Goal: Information Seeking & Learning: Learn about a topic

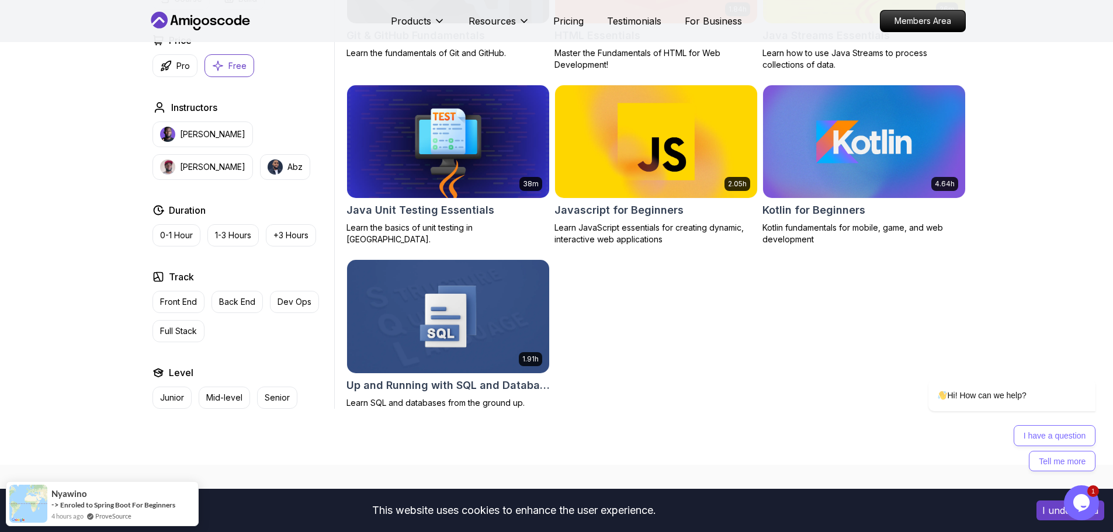
scroll to position [643, 0]
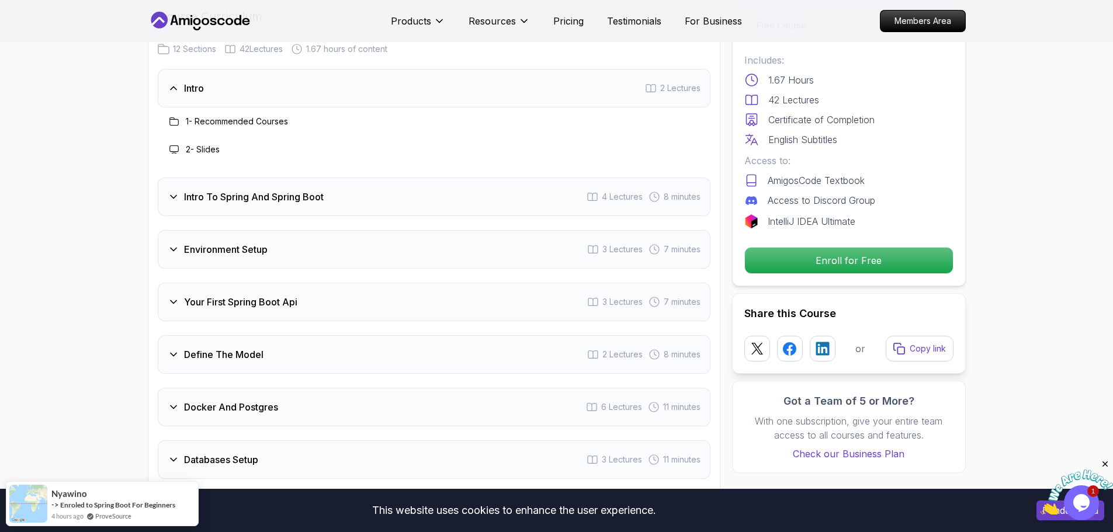
scroll to position [1520, 0]
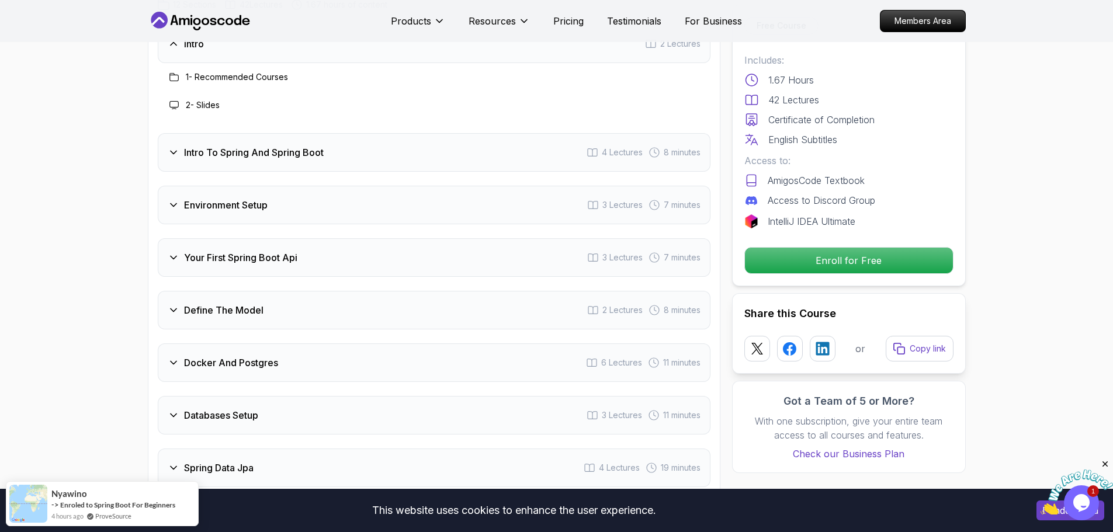
click at [436, 141] on div "Intro To Spring And Spring Boot 4 Lectures 8 minutes" at bounding box center [434, 152] width 553 height 39
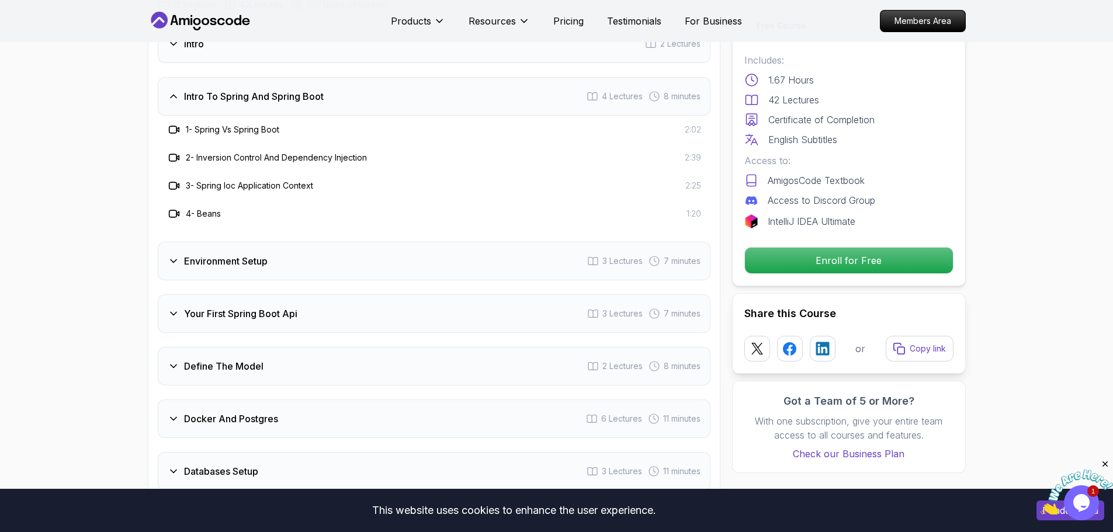
click at [344, 254] on div "Environment Setup 3 Lectures 7 minutes" at bounding box center [434, 261] width 553 height 39
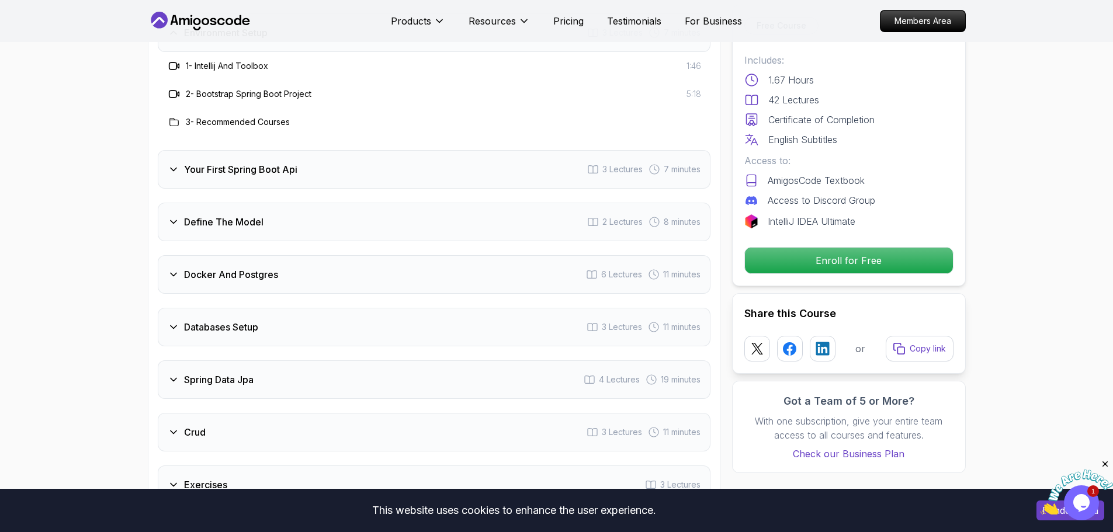
scroll to position [1637, 0]
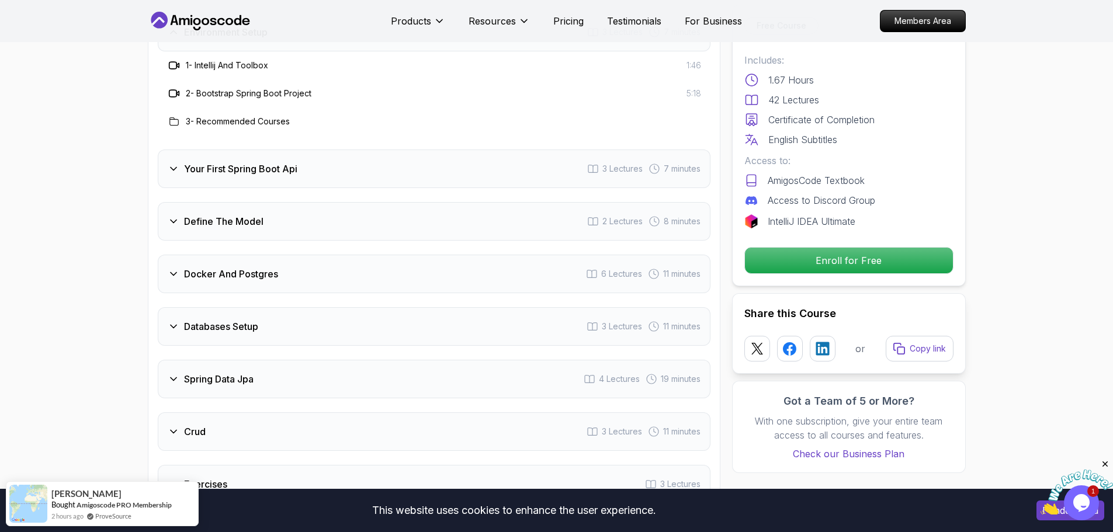
click at [319, 159] on div "Your First Spring Boot Api 3 Lectures 7 minutes" at bounding box center [434, 169] width 553 height 39
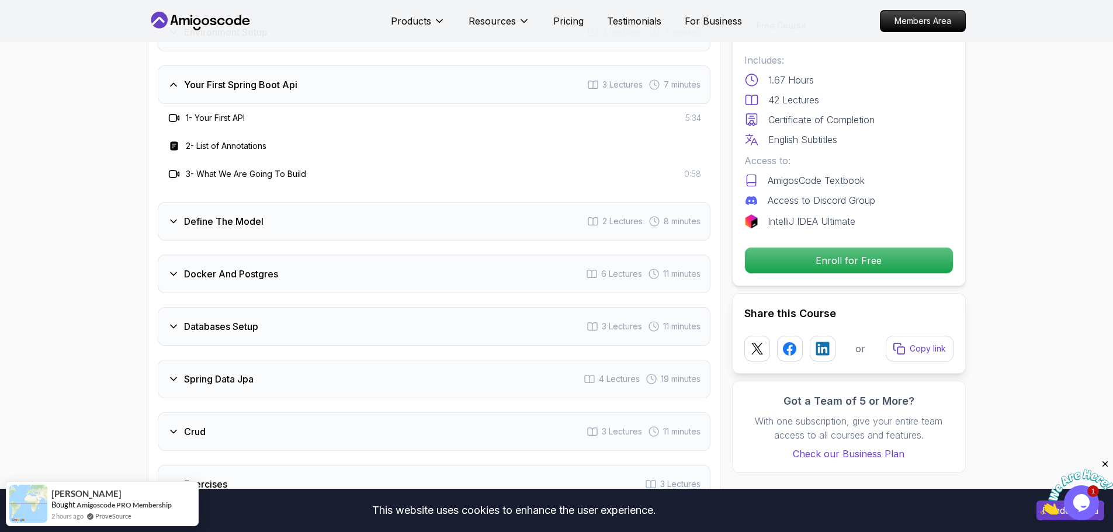
click at [368, 210] on div "Define The Model 2 Lectures 8 minutes" at bounding box center [434, 221] width 553 height 39
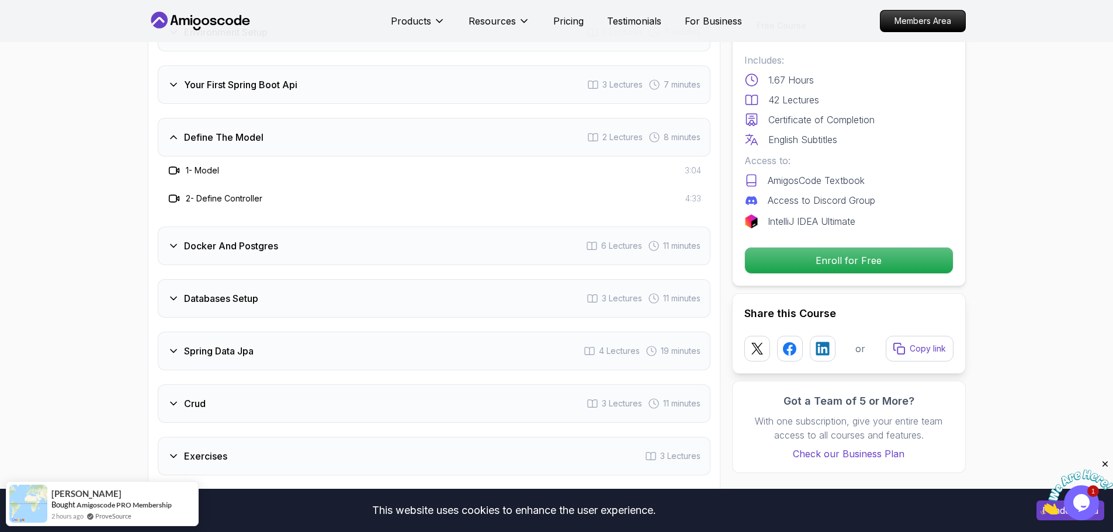
click at [378, 237] on div "Docker And Postgres 6 Lectures 11 minutes" at bounding box center [434, 246] width 553 height 39
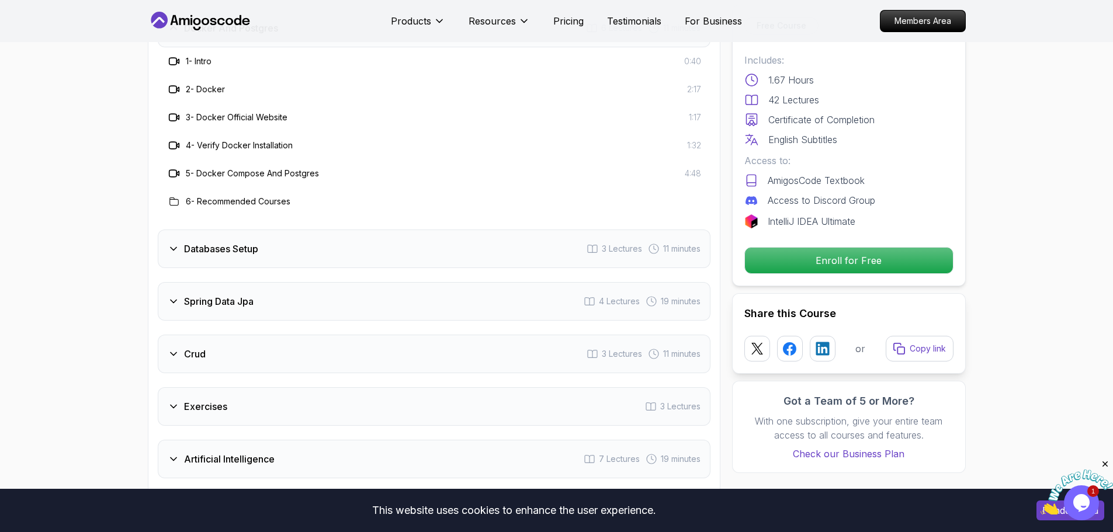
scroll to position [1812, 0]
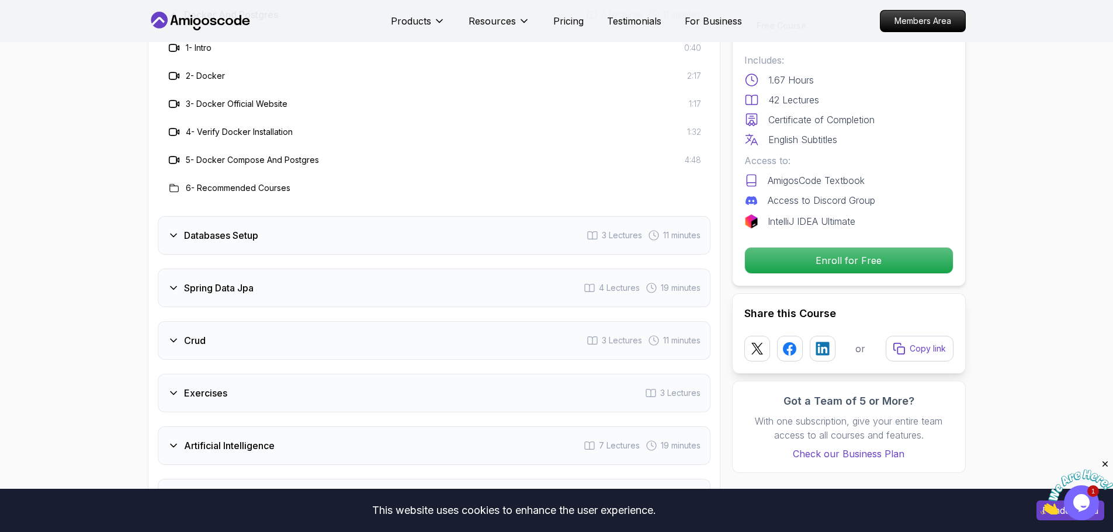
click at [378, 227] on div "Databases Setup 3 Lectures 11 minutes" at bounding box center [434, 235] width 553 height 39
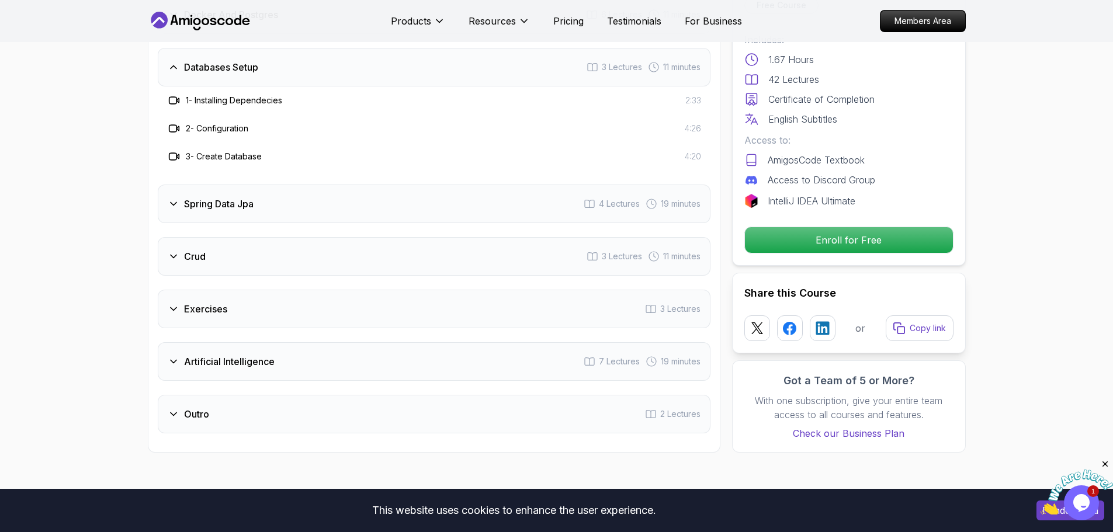
click at [382, 191] on div "Spring Data Jpa 4 Lectures 19 minutes" at bounding box center [434, 204] width 553 height 39
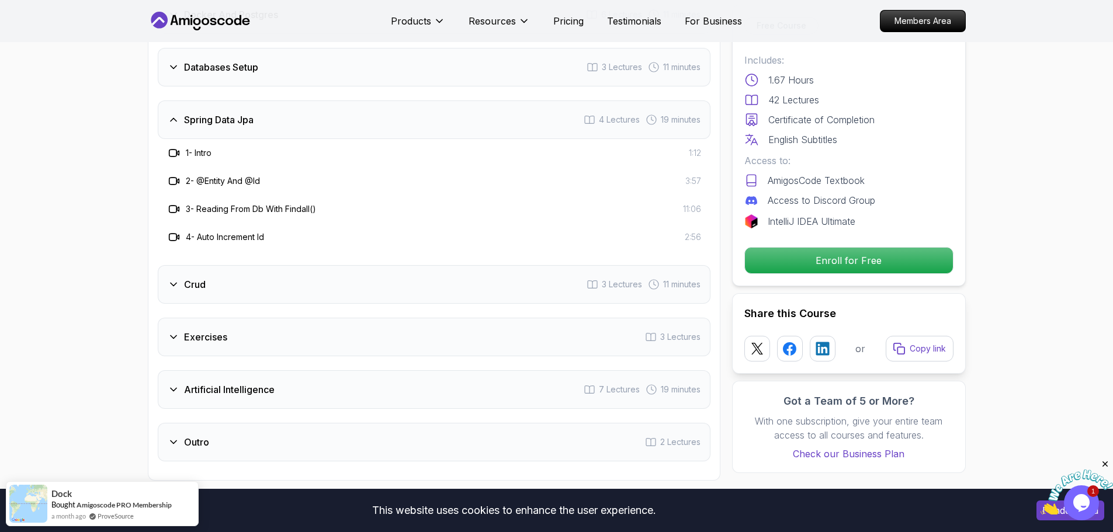
click at [292, 267] on div "Crud 3 Lectures 11 minutes" at bounding box center [434, 284] width 553 height 39
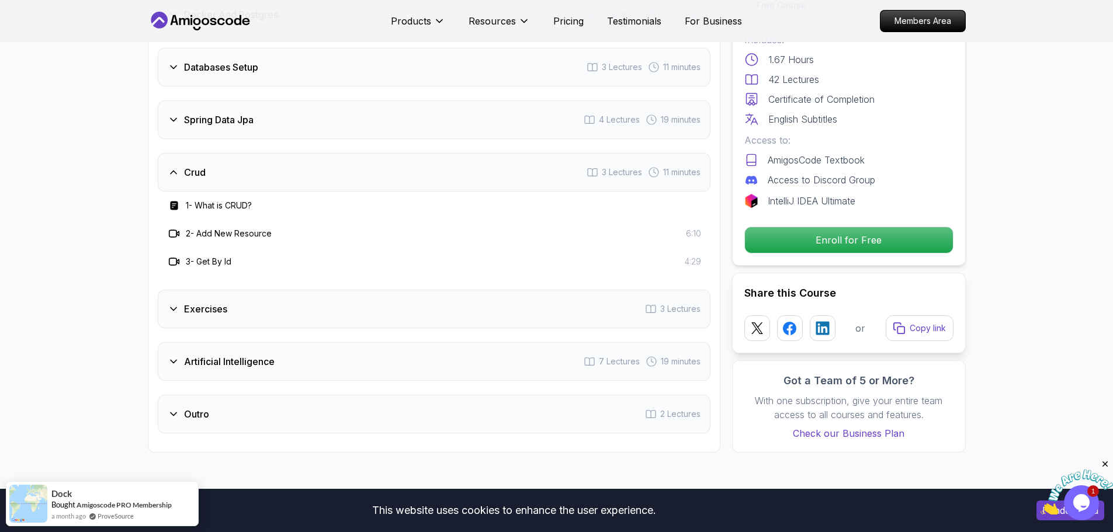
click at [295, 300] on div "Exercises 3 Lectures" at bounding box center [434, 309] width 553 height 39
click at [295, 343] on div "Artificial Intelligence 7 Lectures 19 minutes" at bounding box center [434, 362] width 553 height 39
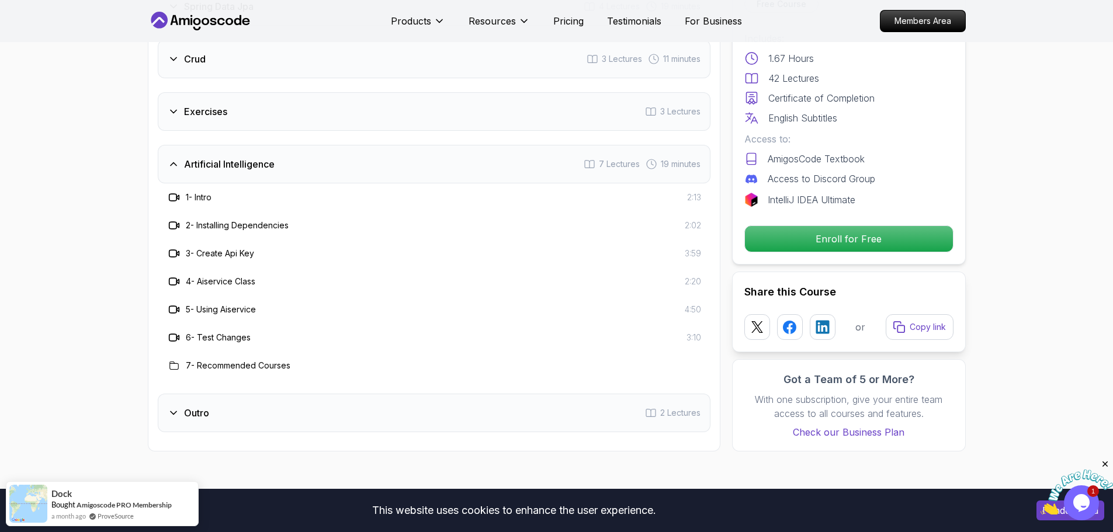
scroll to position [1929, 0]
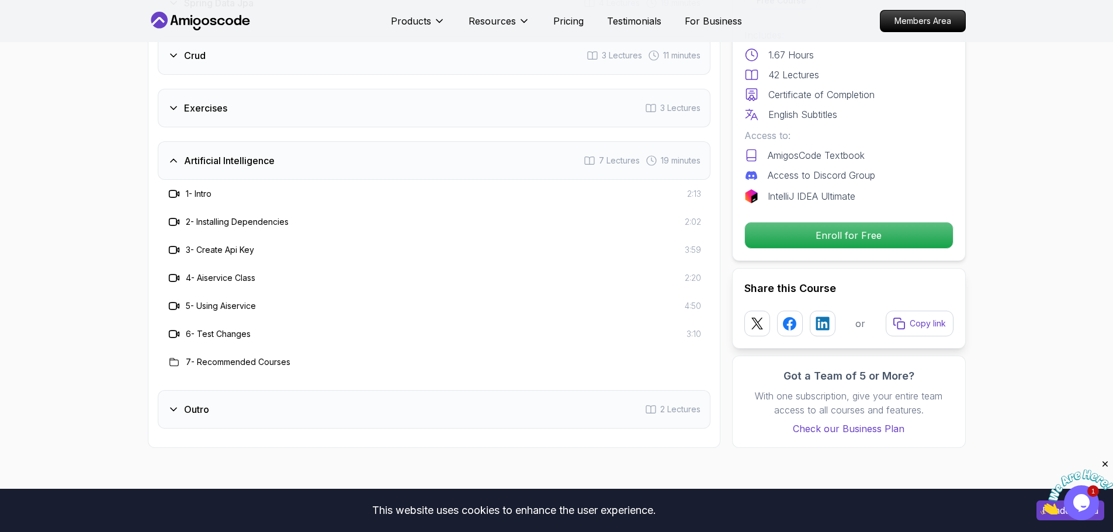
click at [215, 390] on div "Outro 2 Lectures" at bounding box center [434, 409] width 553 height 39
